Goal: Task Accomplishment & Management: Use online tool/utility

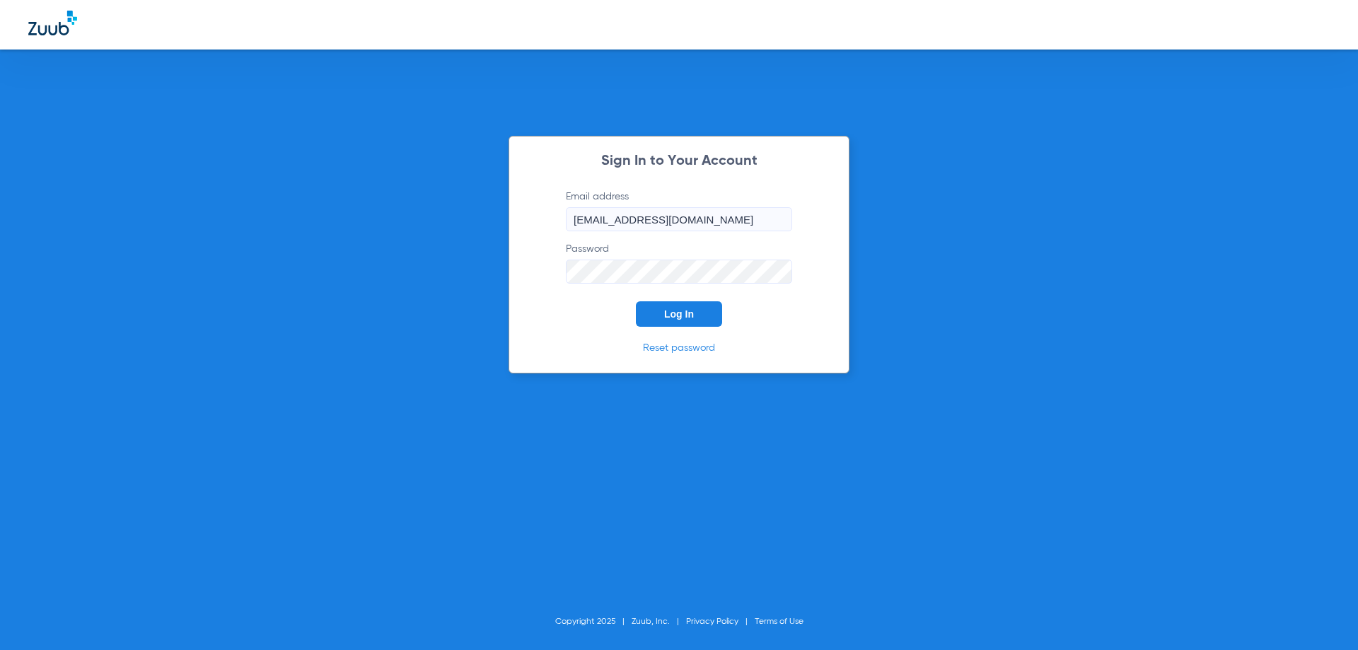
click at [630, 216] on input "billing@gjpds.com" at bounding box center [679, 219] width 226 height 24
click at [686, 301] on form "Email address billing@gjpds.com Password Log In" at bounding box center [679, 258] width 269 height 137
click at [689, 317] on span "Log In" at bounding box center [679, 313] width 30 height 11
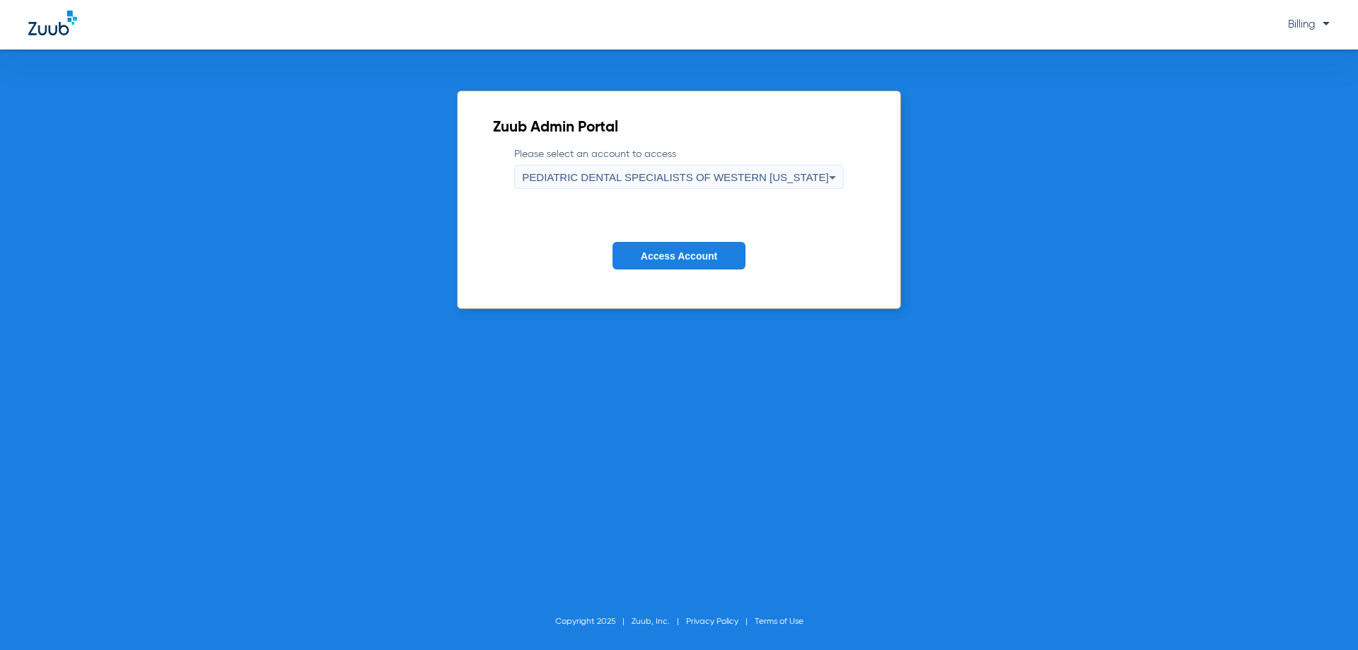
click at [696, 174] on span "PEDIATRIC DENTAL SPECIALISTS OF WESTERN [US_STATE]" at bounding box center [675, 177] width 306 height 12
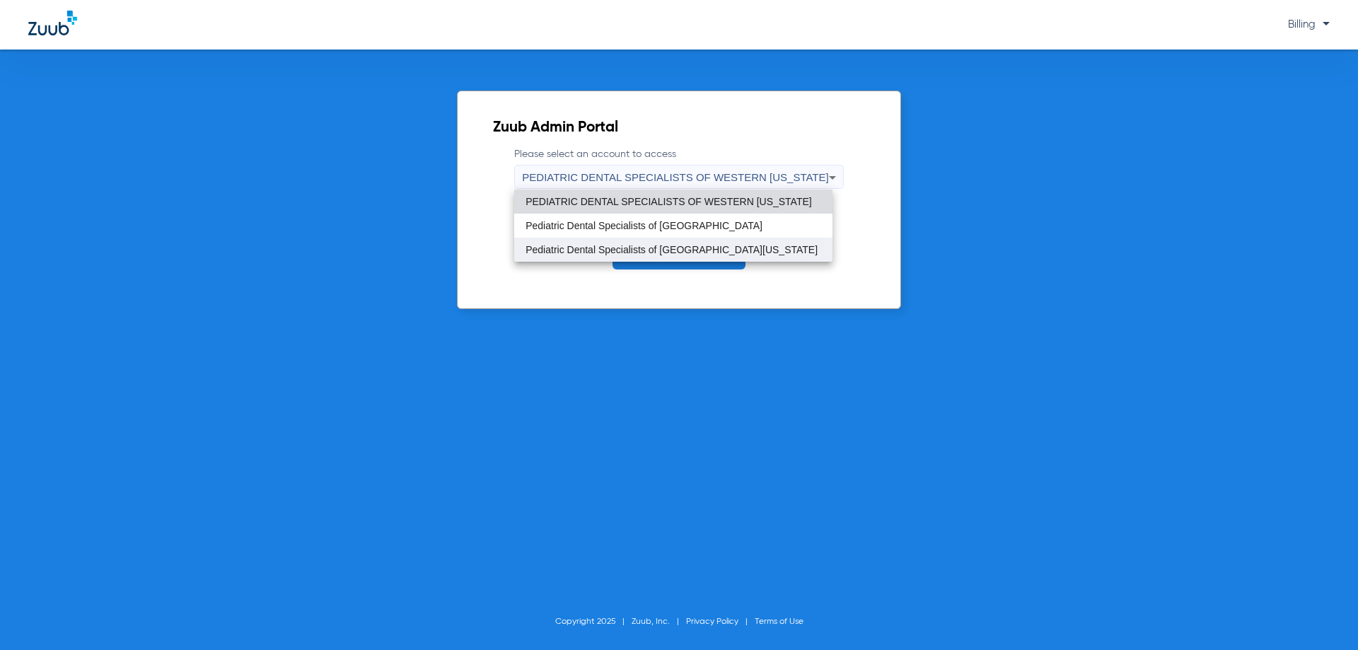
click at [702, 245] on span "Pediatric Dental Specialists of [GEOGRAPHIC_DATA][US_STATE]" at bounding box center [672, 250] width 292 height 10
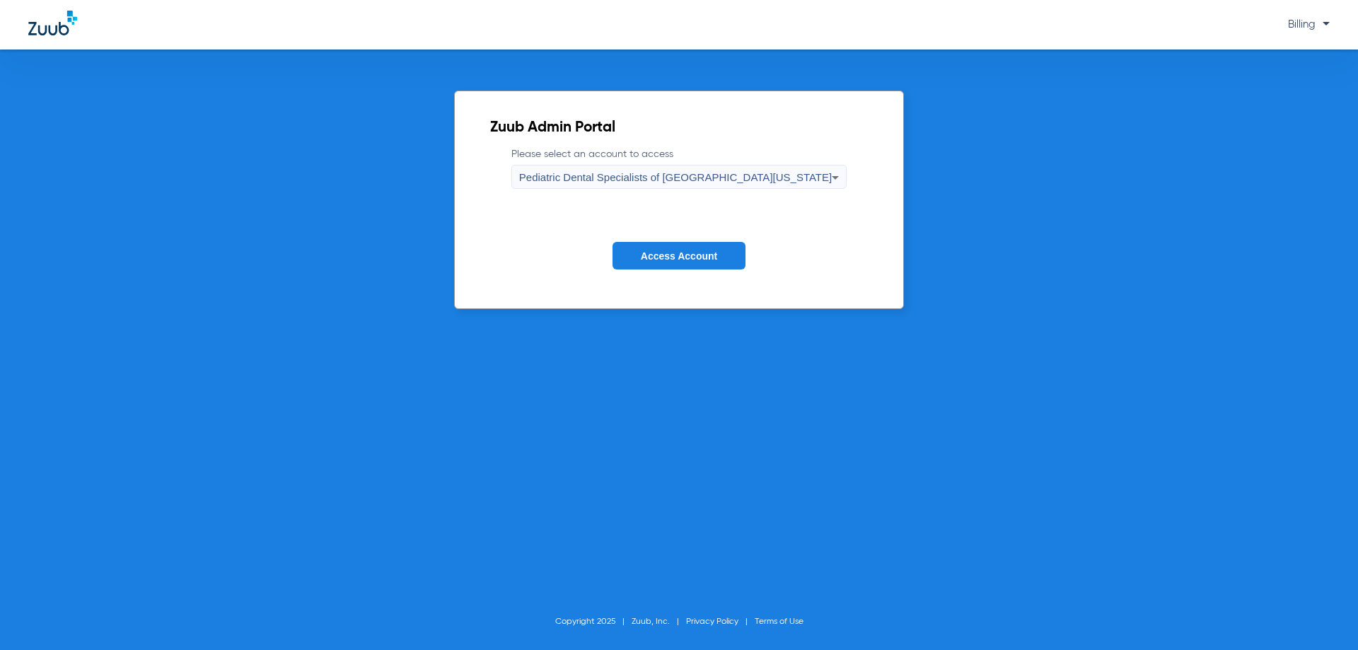
click at [697, 262] on button "Access Account" at bounding box center [679, 256] width 133 height 28
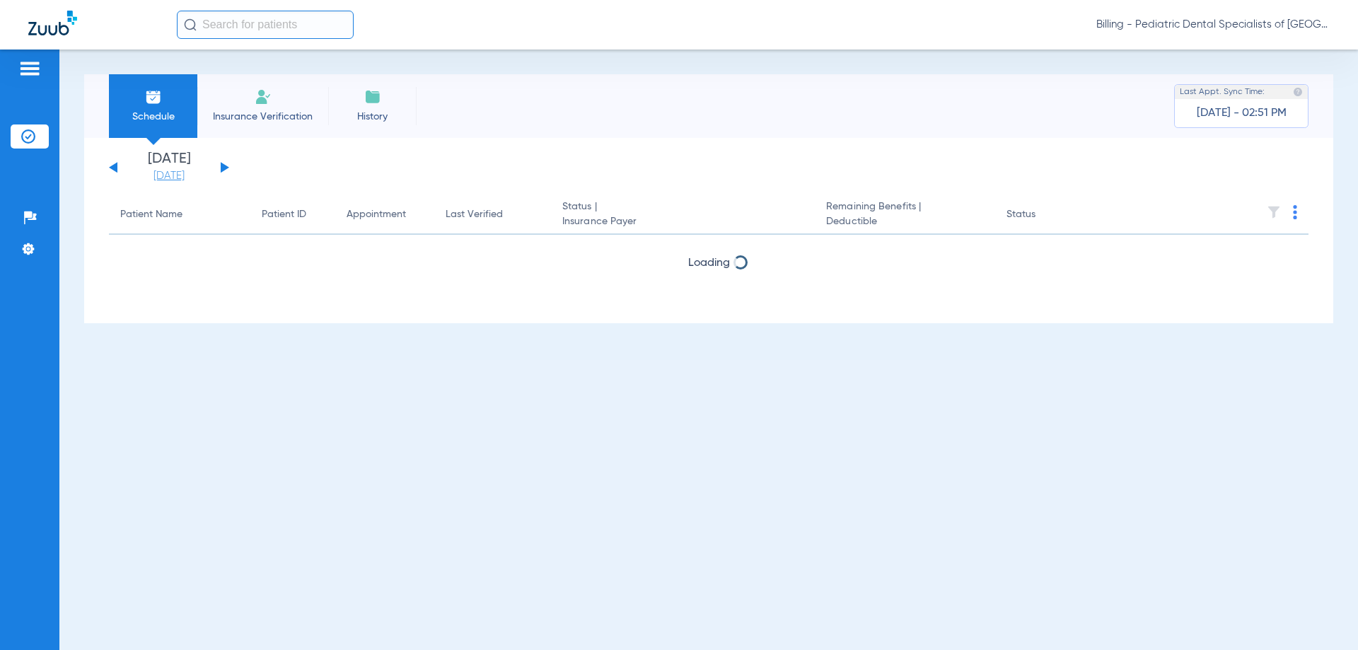
click at [179, 174] on link "[DATE]" at bounding box center [169, 176] width 85 height 14
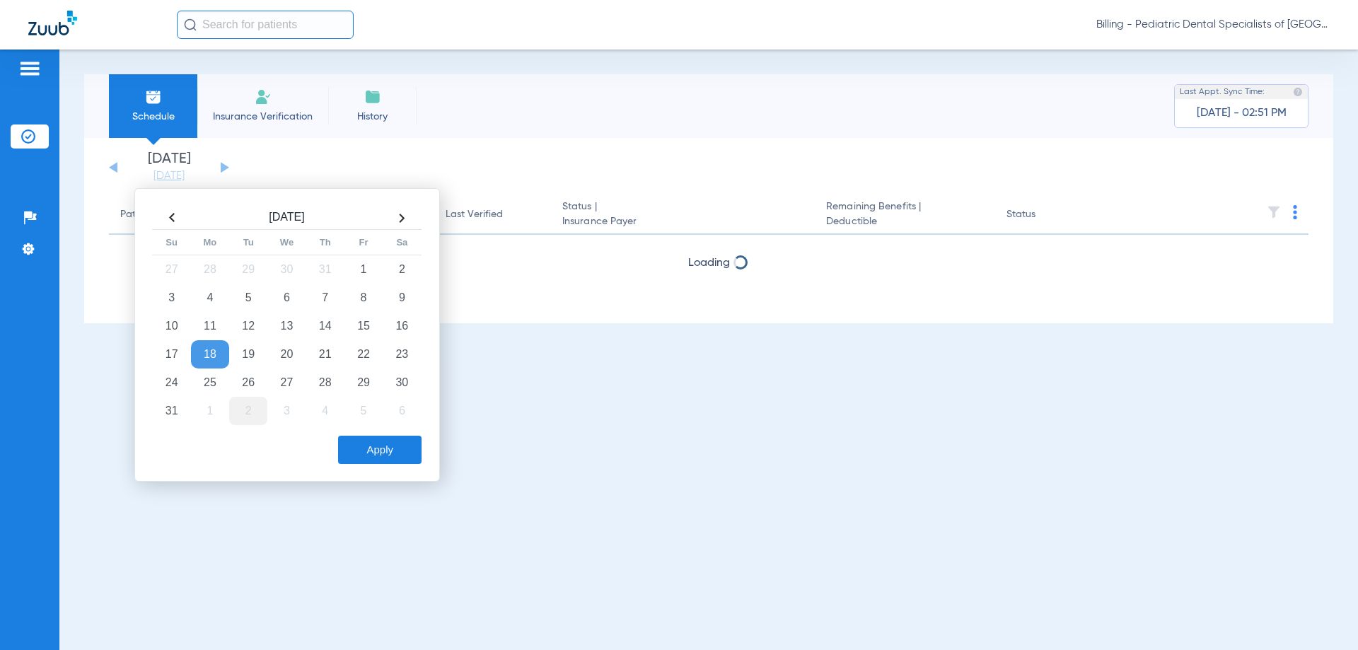
click at [251, 407] on td "2" at bounding box center [248, 411] width 38 height 28
click at [360, 455] on button "Apply" at bounding box center [379, 450] width 83 height 28
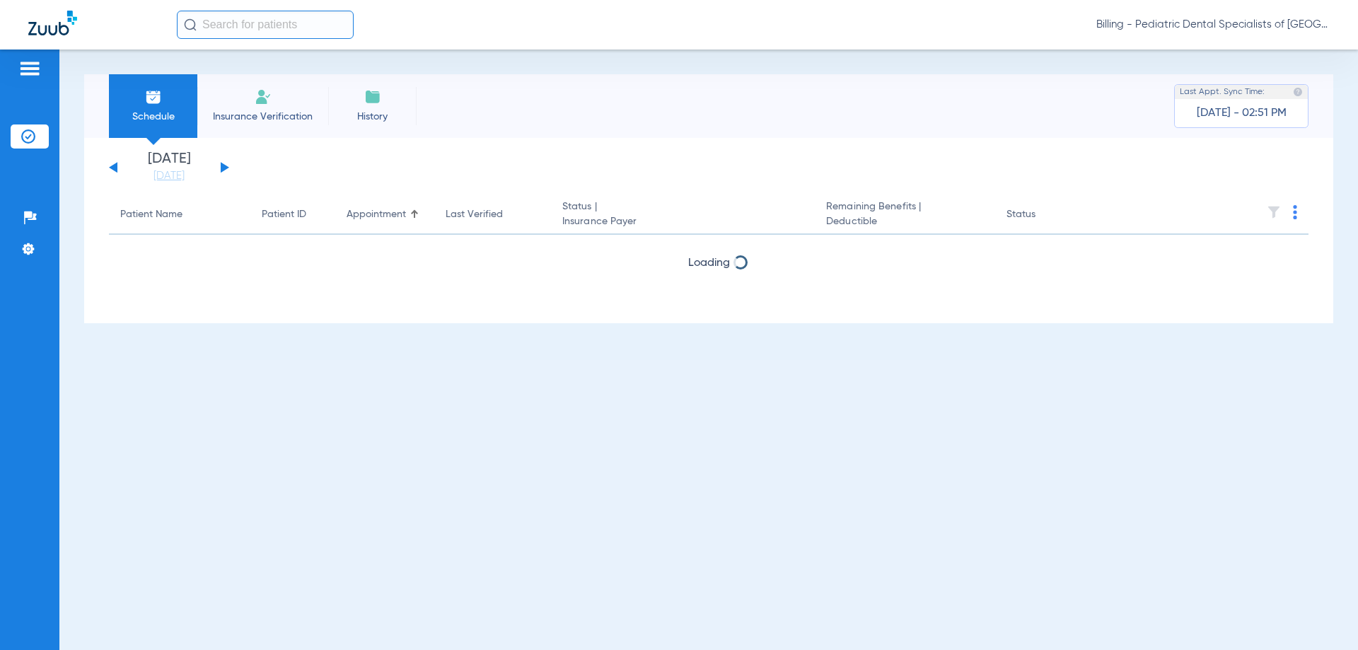
click at [113, 166] on button at bounding box center [113, 167] width 8 height 11
click at [182, 180] on link "[DATE]" at bounding box center [169, 176] width 85 height 14
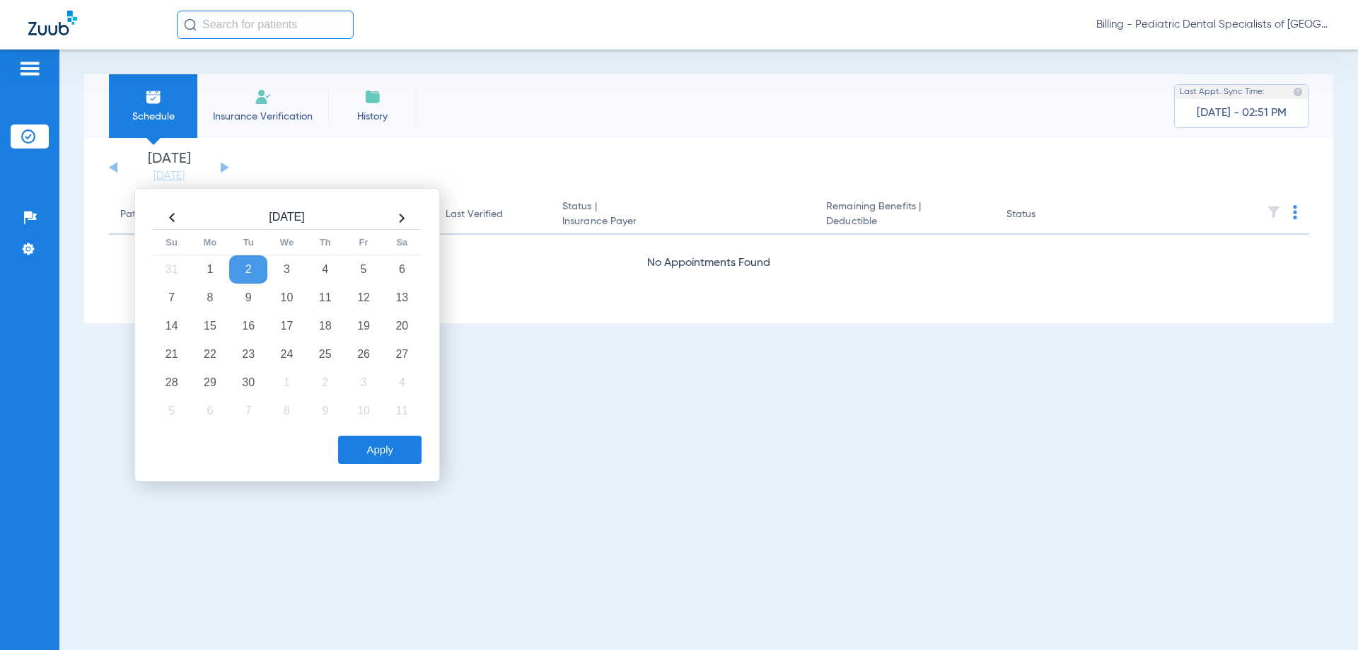
click at [175, 218] on th at bounding box center [172, 218] width 38 height 23
click at [247, 416] on td "2" at bounding box center [248, 411] width 38 height 28
click at [389, 458] on button "Apply" at bounding box center [379, 450] width 83 height 28
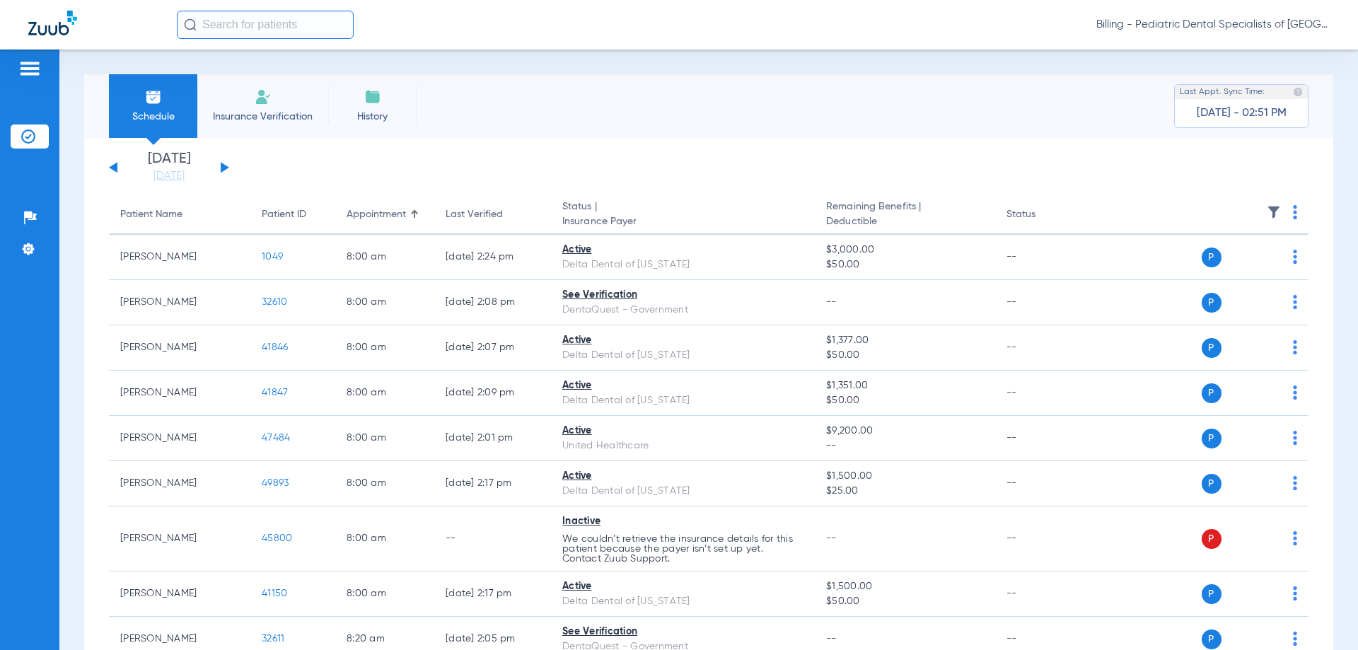
click at [1293, 212] on img at bounding box center [1295, 212] width 4 height 14
click at [1215, 265] on span "Verify All" at bounding box center [1230, 268] width 88 height 10
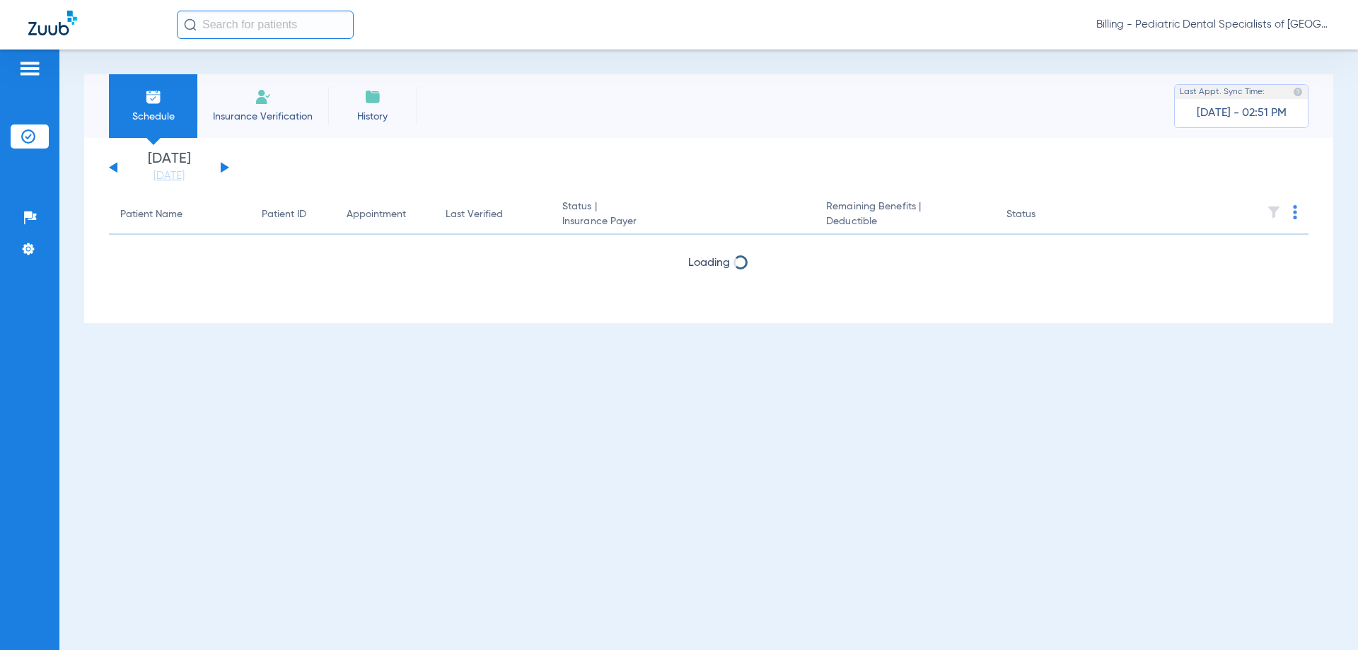
click at [1219, 19] on span "Billing - Pediatric Dental Specialists of [GEOGRAPHIC_DATA][US_STATE]" at bounding box center [1213, 25] width 233 height 14
click at [1219, 20] on div at bounding box center [679, 325] width 1358 height 650
click at [1228, 25] on span "Billing - Pediatric Dental Specialists of [GEOGRAPHIC_DATA][US_STATE]" at bounding box center [1213, 25] width 233 height 14
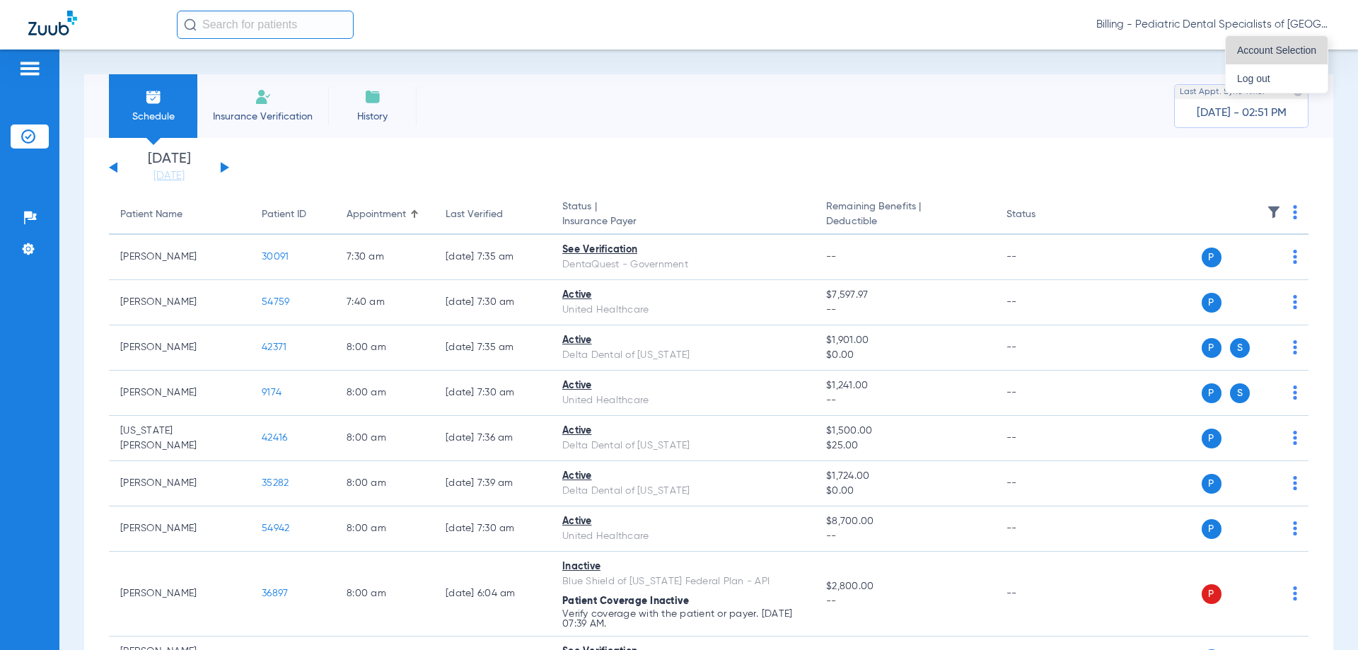
click at [1244, 47] on span "Account Selection" at bounding box center [1276, 50] width 79 height 10
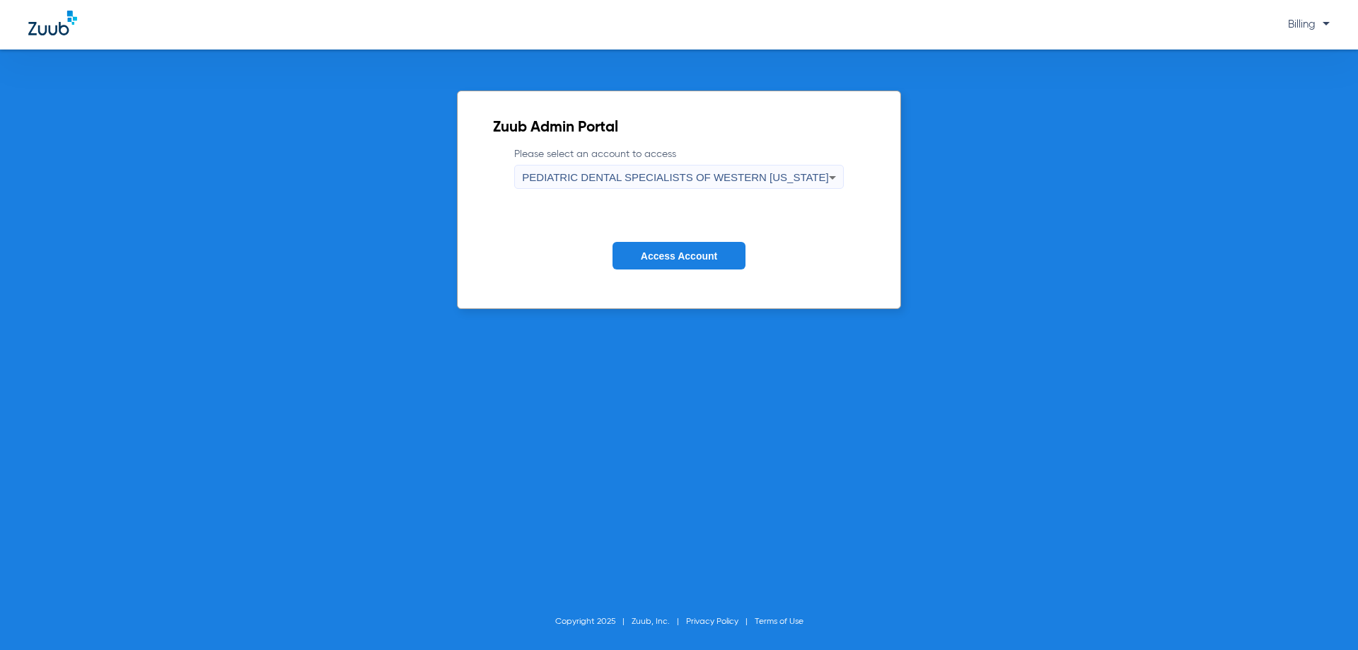
click at [741, 177] on span "PEDIATRIC DENTAL SPECIALISTS OF WESTERN [US_STATE]" at bounding box center [675, 177] width 306 height 12
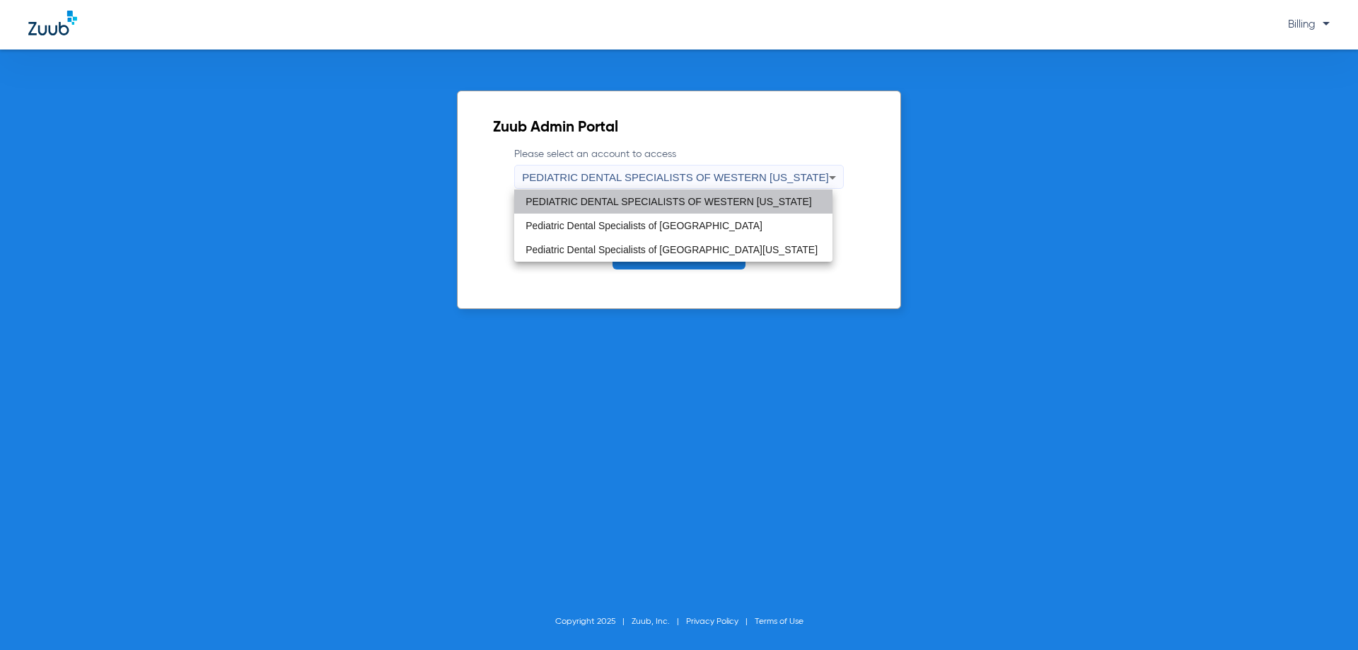
click at [708, 206] on span "PEDIATRIC DENTAL SPECIALISTS OF WESTERN [US_STATE]" at bounding box center [669, 202] width 287 height 10
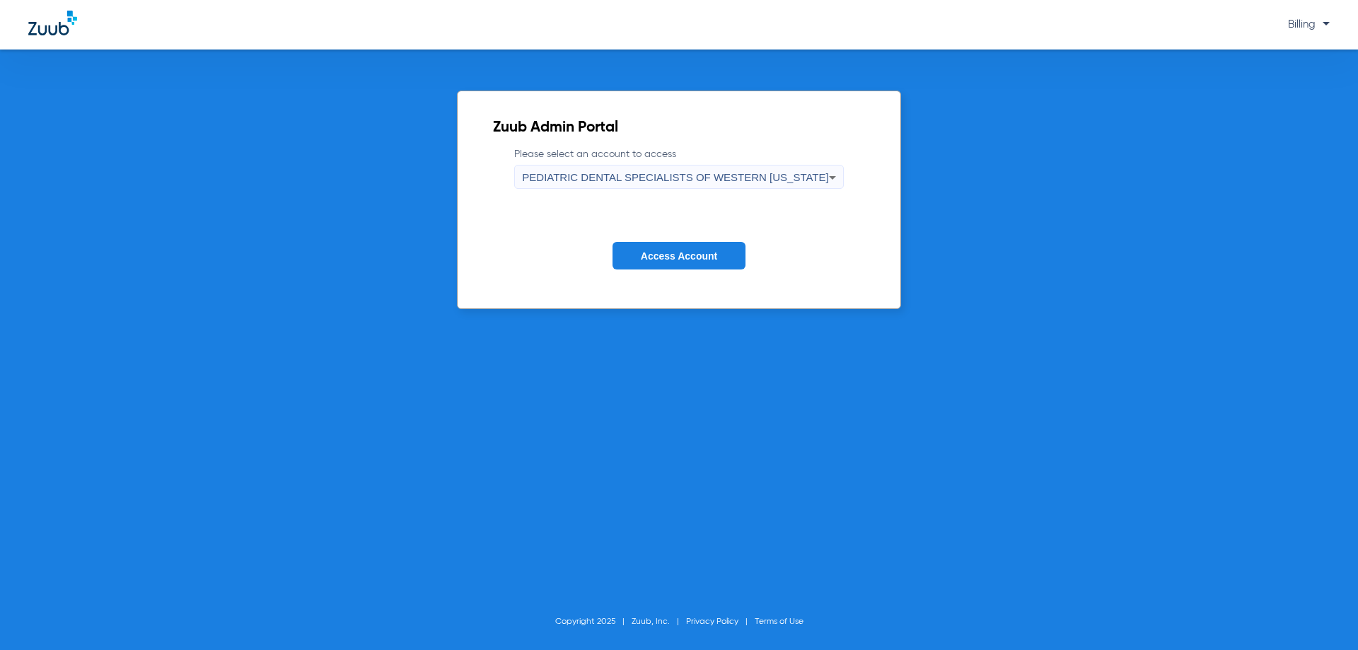
click at [700, 262] on button "Access Account" at bounding box center [679, 256] width 133 height 28
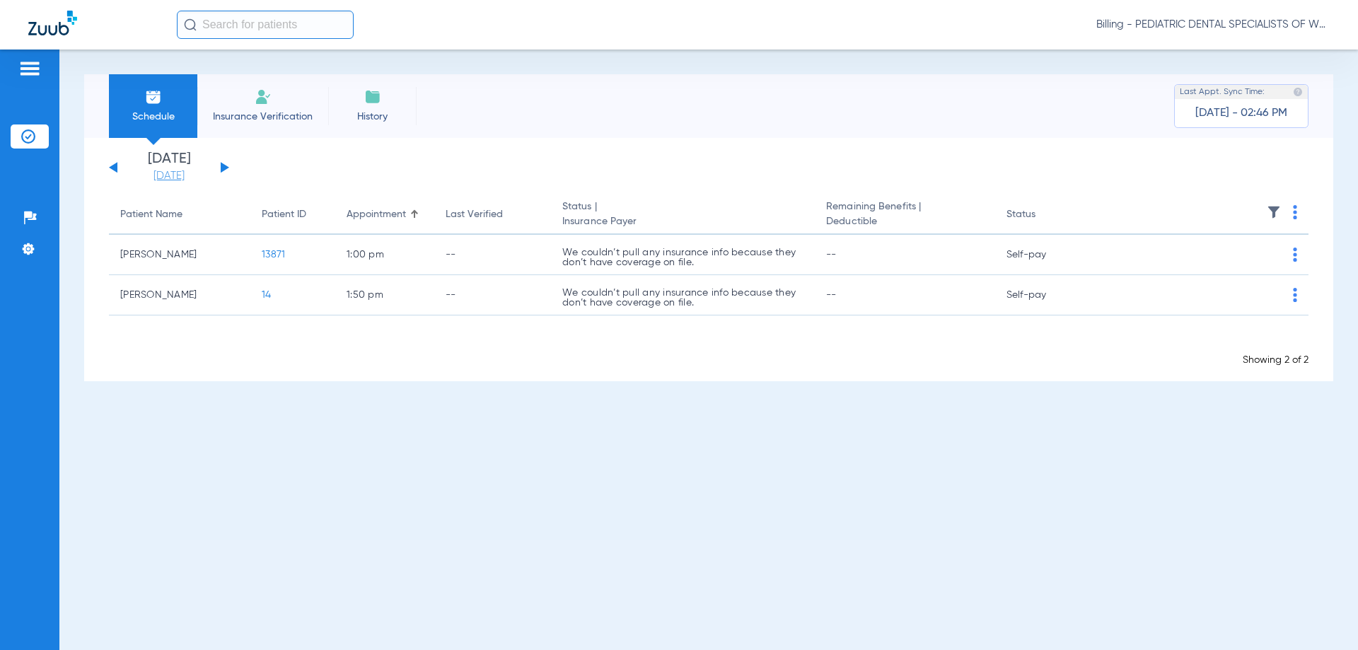
click at [171, 173] on link "[DATE]" at bounding box center [169, 176] width 85 height 14
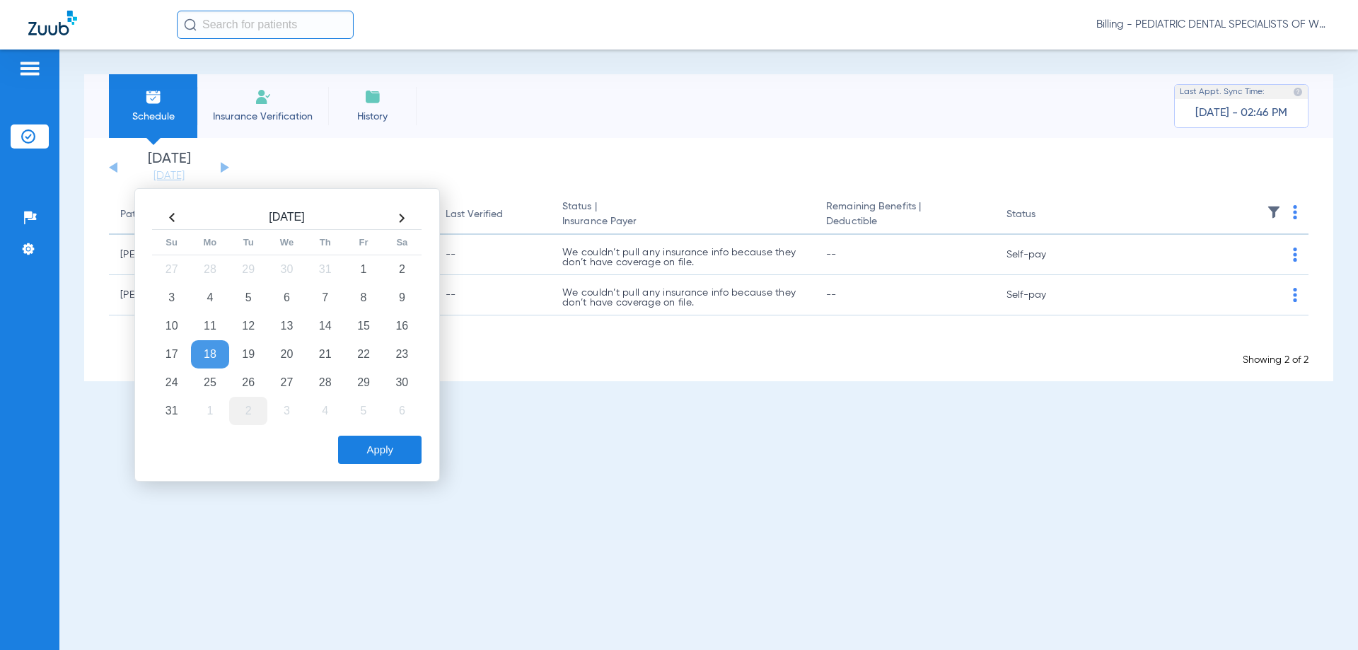
click at [250, 409] on td "2" at bounding box center [248, 411] width 38 height 28
click at [368, 452] on button "Apply" at bounding box center [379, 450] width 83 height 28
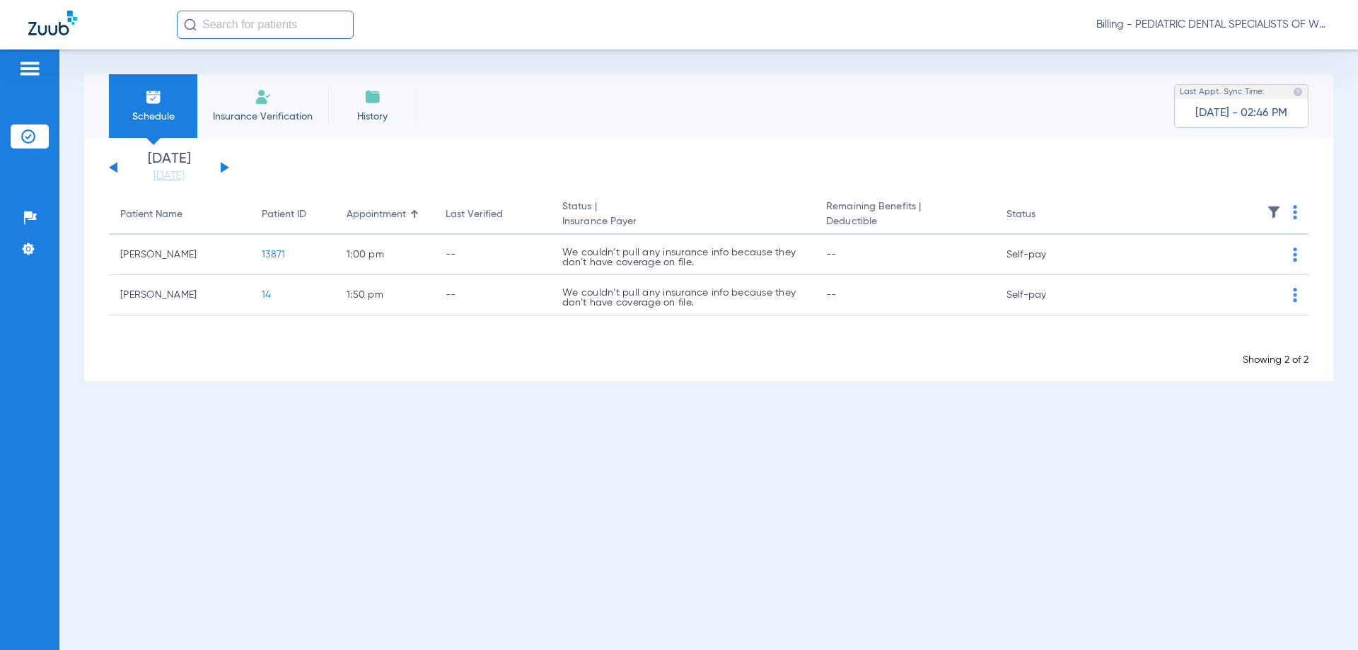
click at [1235, 21] on span "Billing - PEDIATRIC DENTAL SPECIALISTS OF WESTERN [US_STATE]" at bounding box center [1213, 25] width 233 height 14
click at [1228, 27] on div at bounding box center [679, 325] width 1358 height 650
click at [1247, 28] on span "Billing - PEDIATRIC DENTAL SPECIALISTS OF WESTERN [US_STATE]" at bounding box center [1213, 25] width 233 height 14
click at [1248, 46] on span "Account Selection" at bounding box center [1276, 50] width 79 height 10
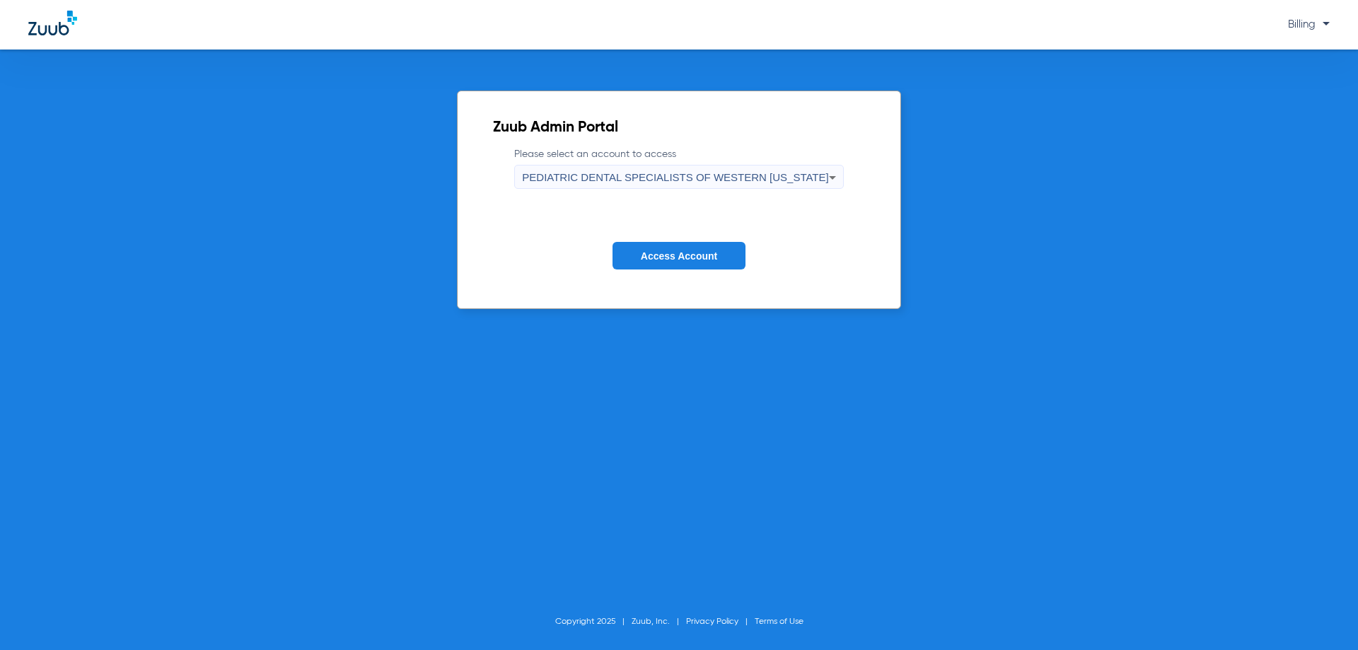
click at [766, 182] on span "PEDIATRIC DENTAL SPECIALISTS OF WESTERN [US_STATE]" at bounding box center [675, 177] width 306 height 12
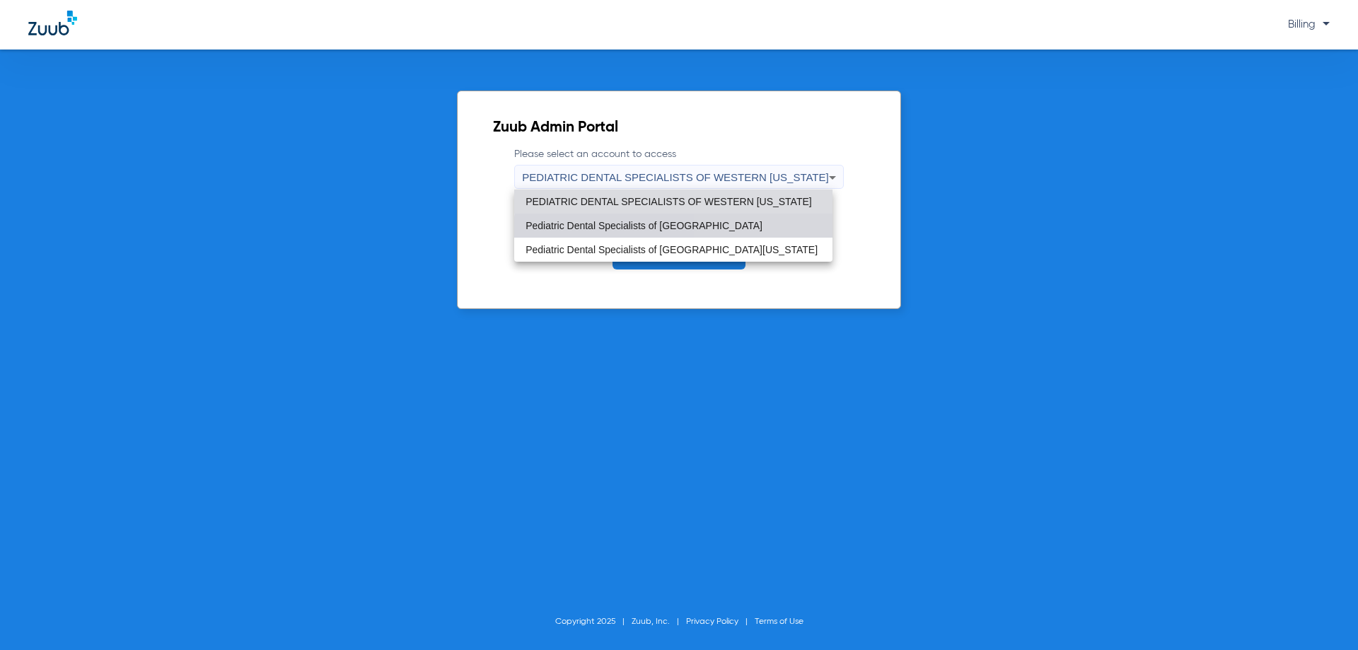
click at [744, 234] on mat-option "Pediatric Dental Specialists of [GEOGRAPHIC_DATA]" at bounding box center [673, 226] width 318 height 24
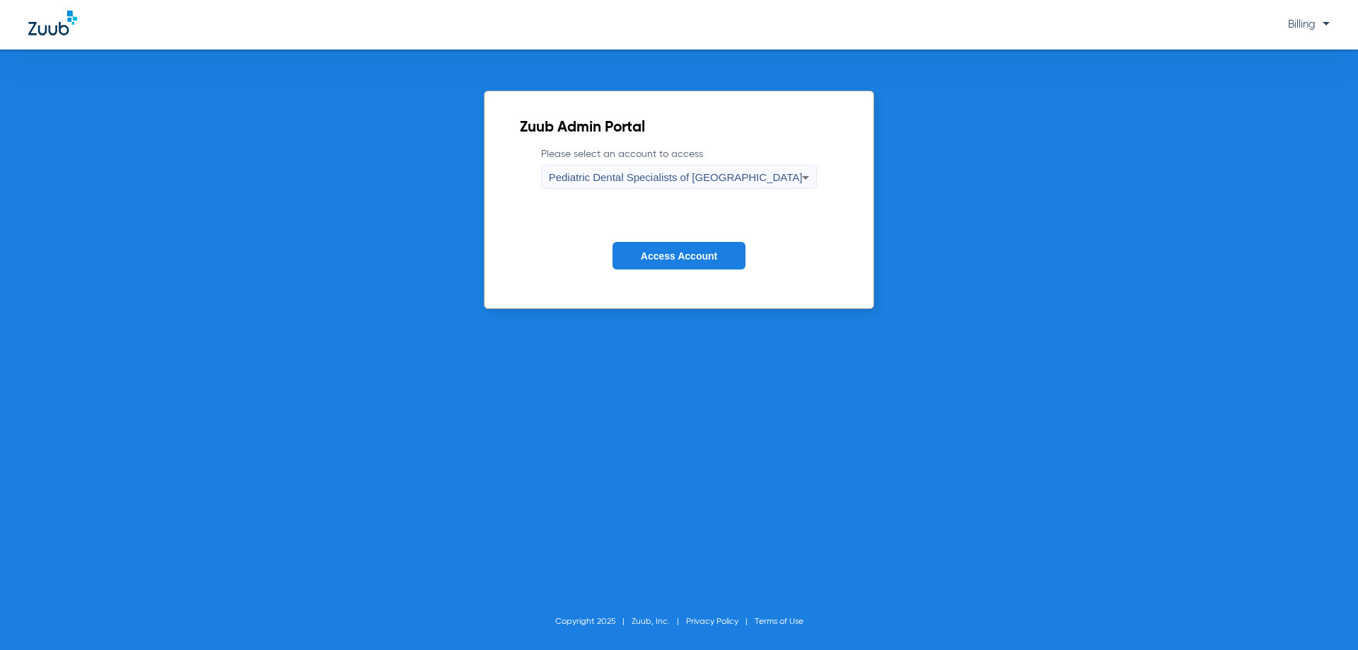
click at [724, 257] on button "Access Account" at bounding box center [679, 256] width 133 height 28
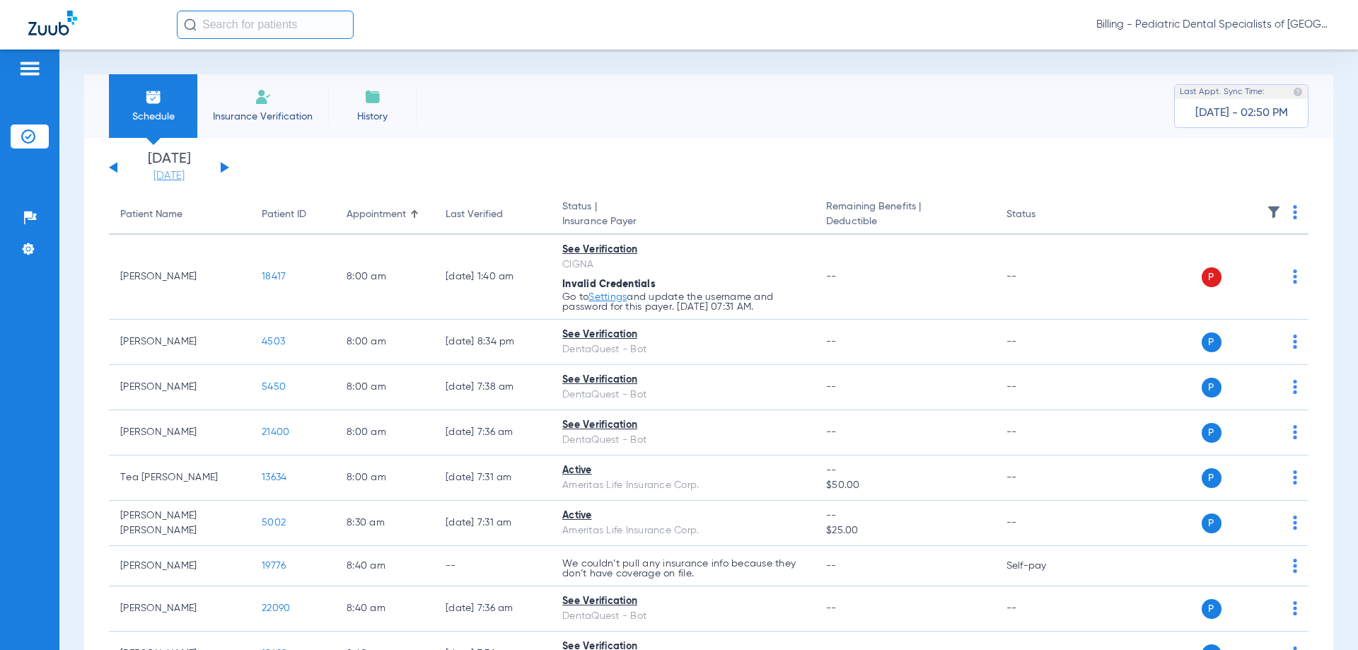
click at [170, 177] on link "[DATE]" at bounding box center [169, 176] width 85 height 14
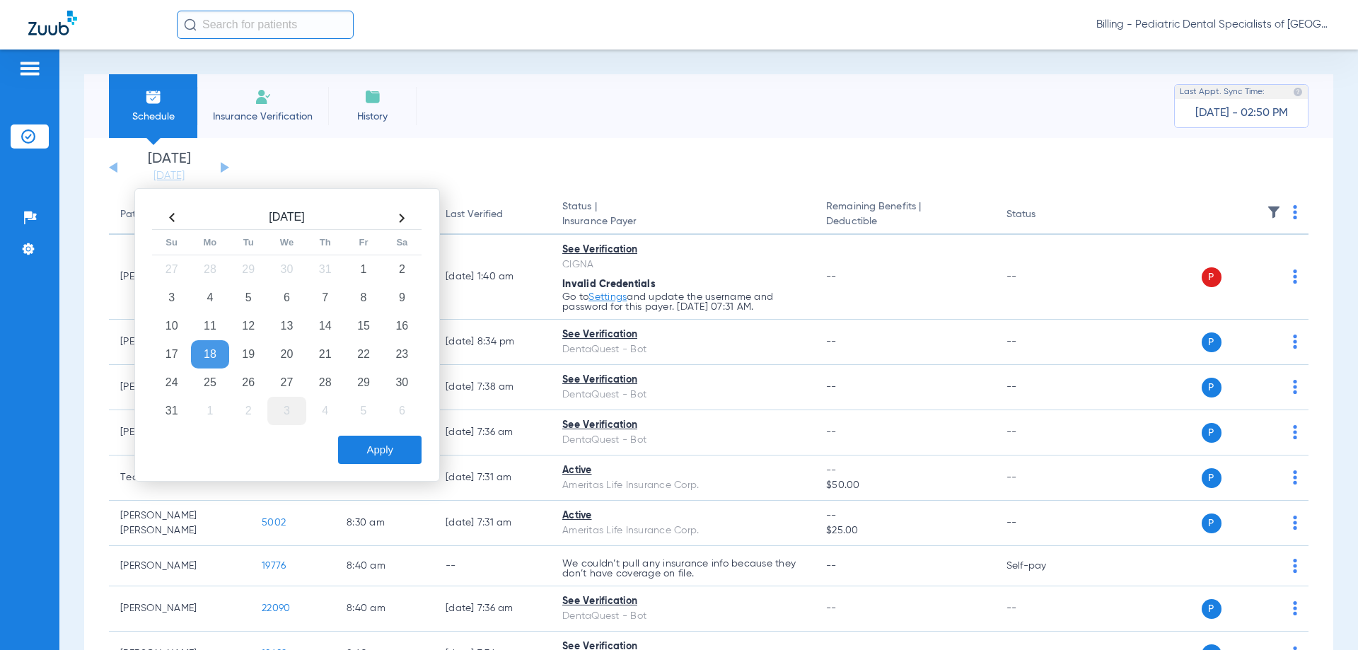
click at [251, 410] on td "2" at bounding box center [248, 411] width 38 height 28
click at [376, 449] on button "Apply" at bounding box center [379, 450] width 83 height 28
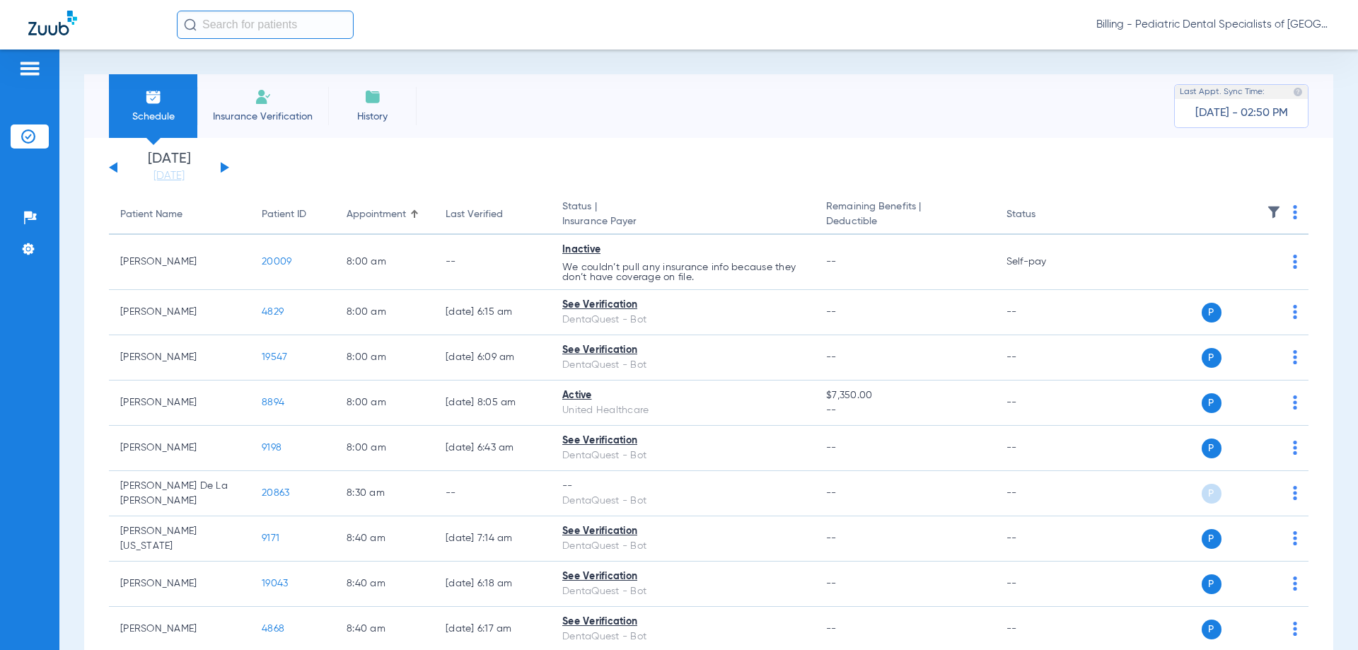
scroll to position [71, 0]
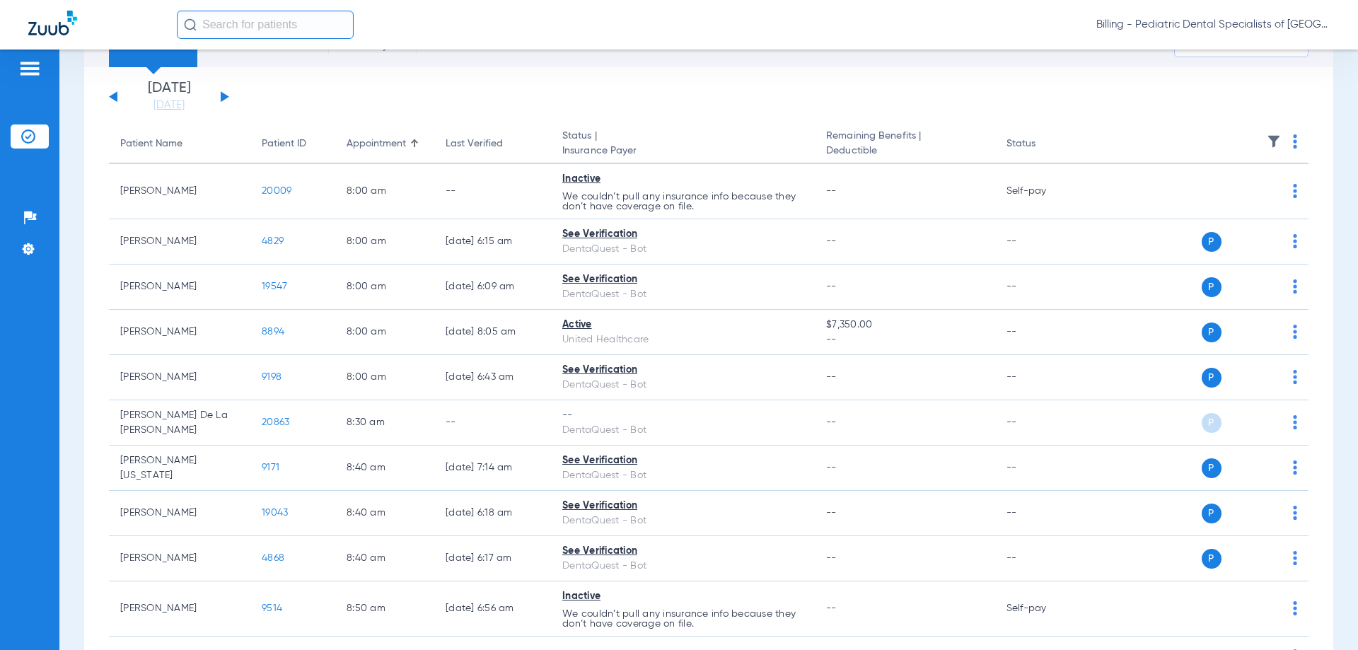
click at [1293, 141] on img at bounding box center [1295, 141] width 4 height 14
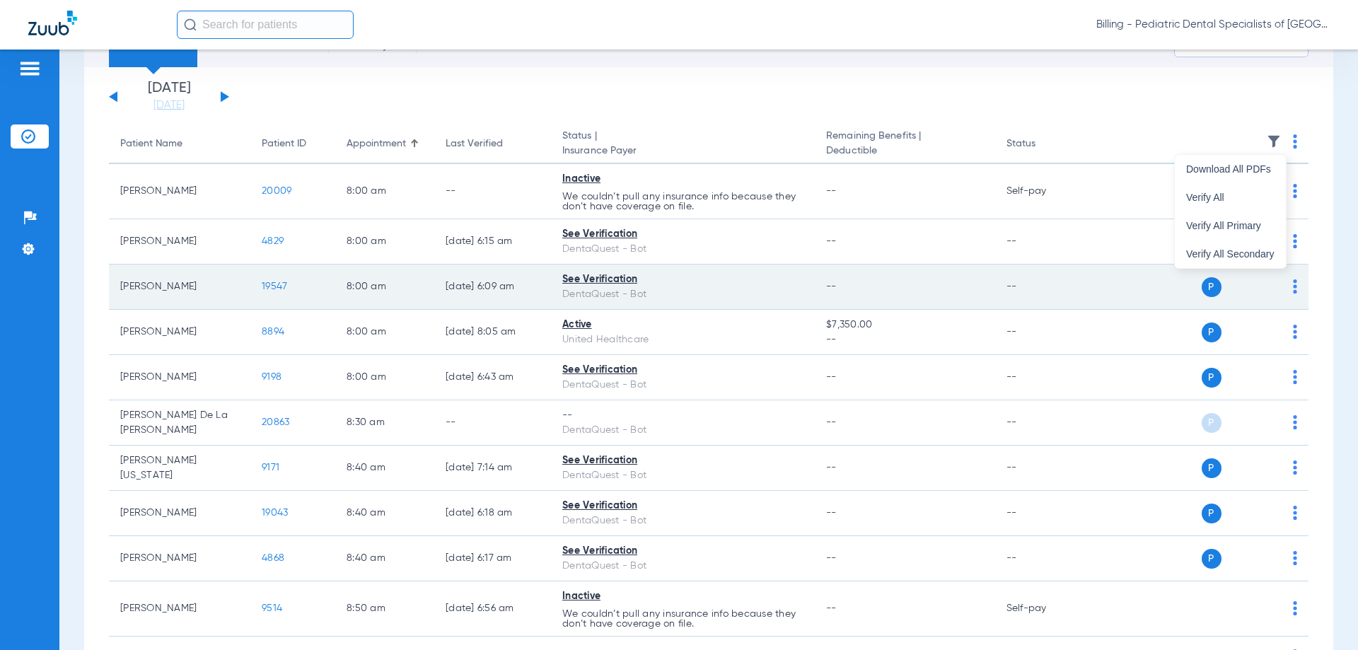
drag, startPoint x: 1225, startPoint y: 201, endPoint x: 1079, endPoint y: 289, distance: 170.5
click at [1225, 200] on span "Verify All" at bounding box center [1230, 197] width 88 height 10
